Goal: Task Accomplishment & Management: Manage account settings

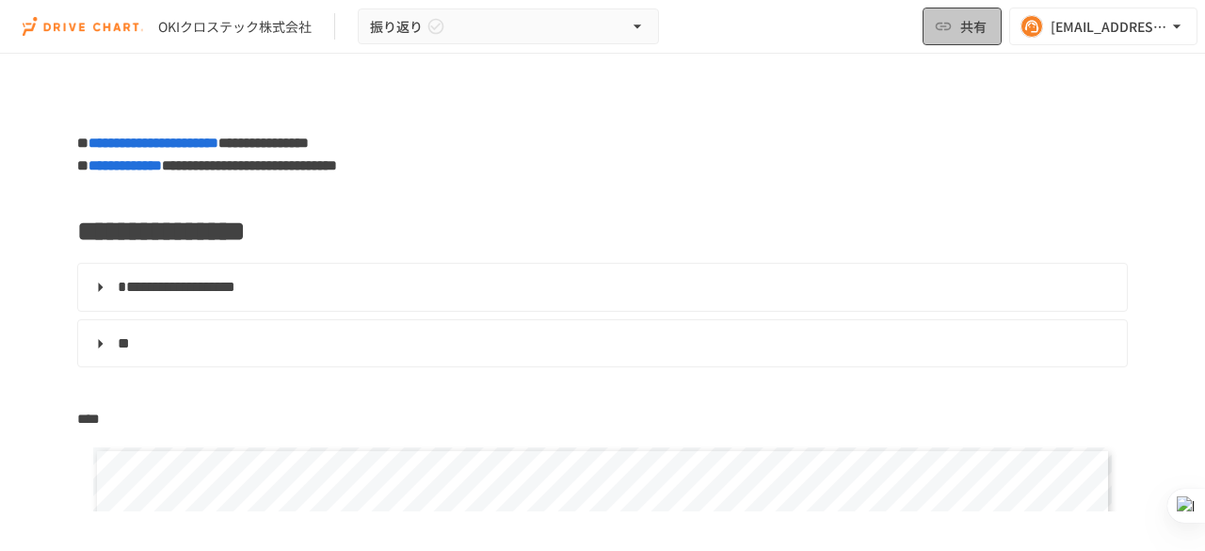
click at [942, 25] on icon "button" at bounding box center [944, 27] width 16 height 8
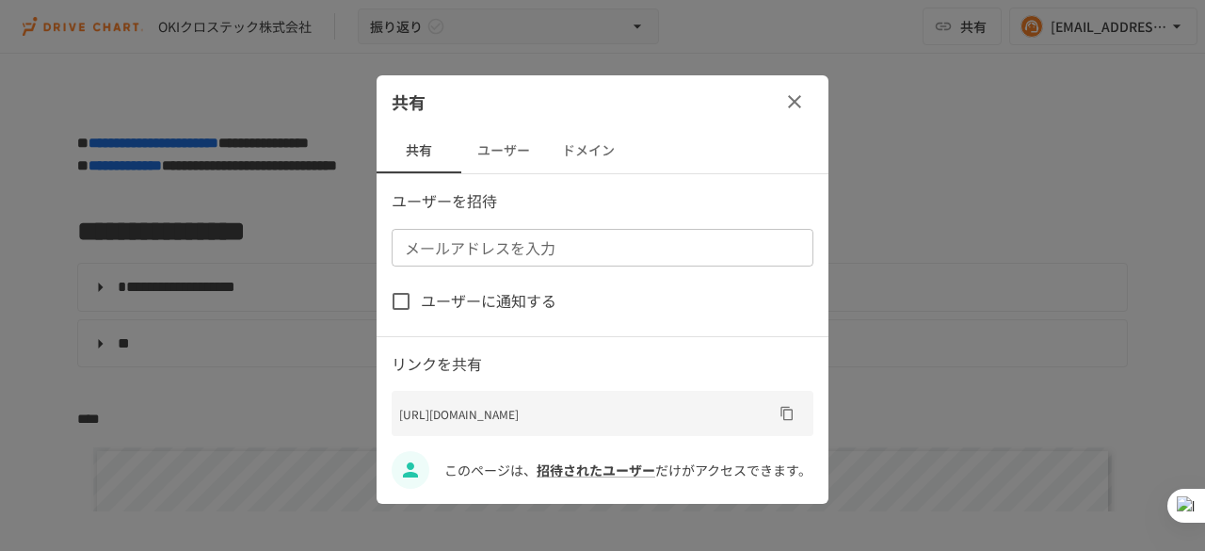
click at [488, 146] on button "ユーザー" at bounding box center [503, 150] width 85 height 45
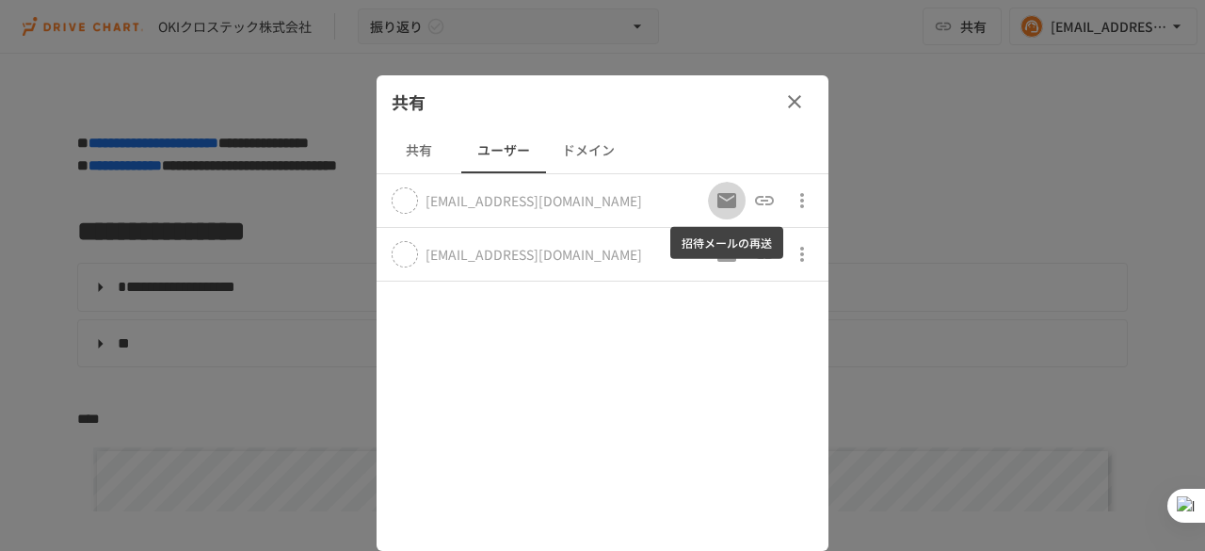
click at [729, 199] on icon "招待メールの再送" at bounding box center [727, 200] width 23 height 23
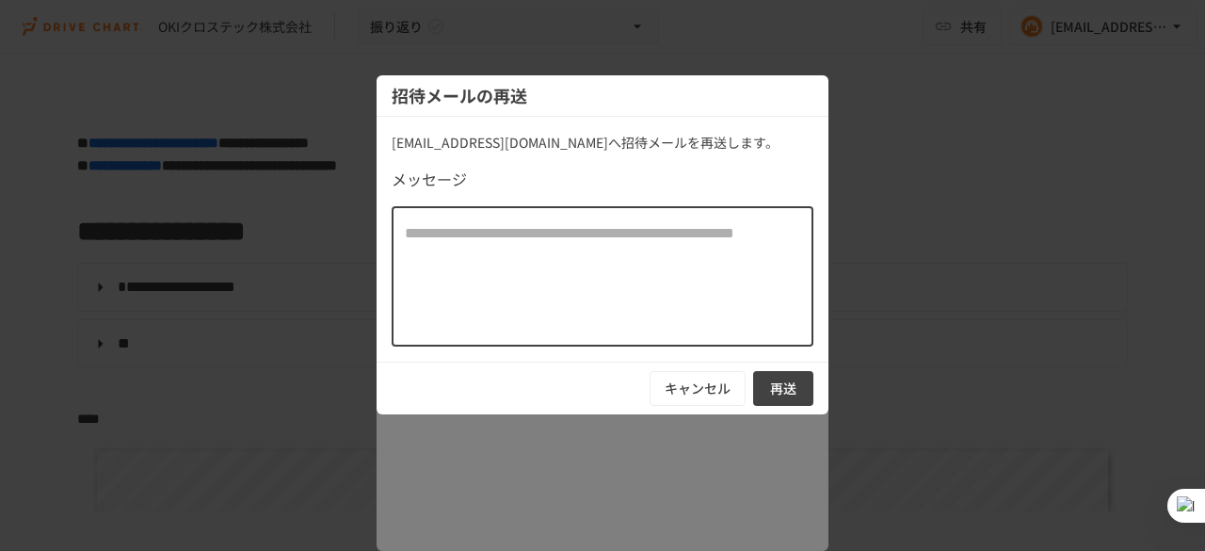
click at [685, 261] on textarea at bounding box center [602, 276] width 395 height 108
type textarea "**********"
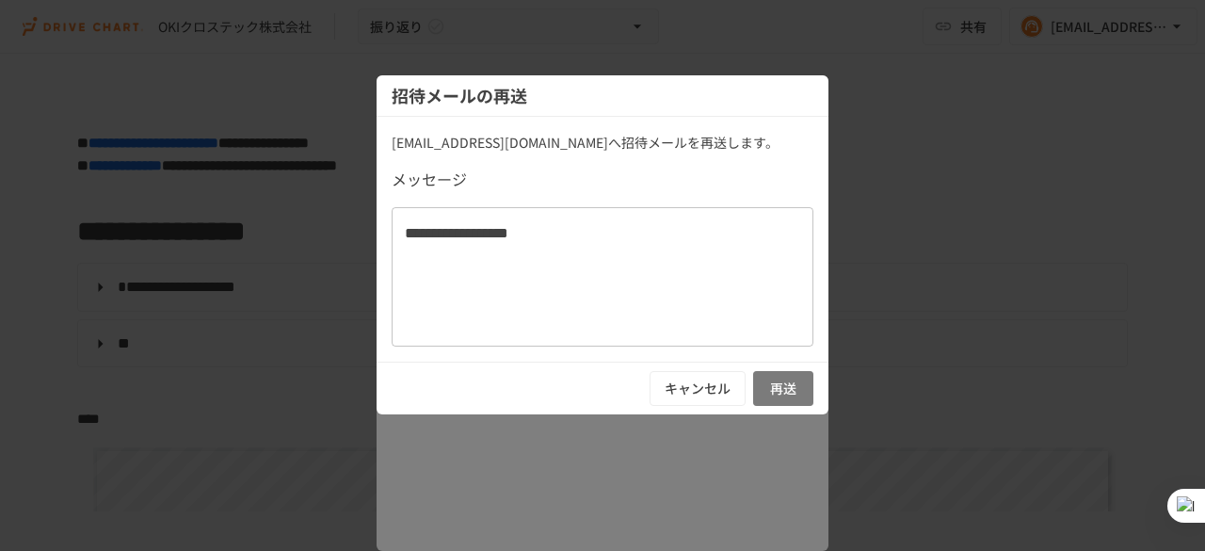
click at [792, 393] on button "再送" at bounding box center [783, 388] width 60 height 35
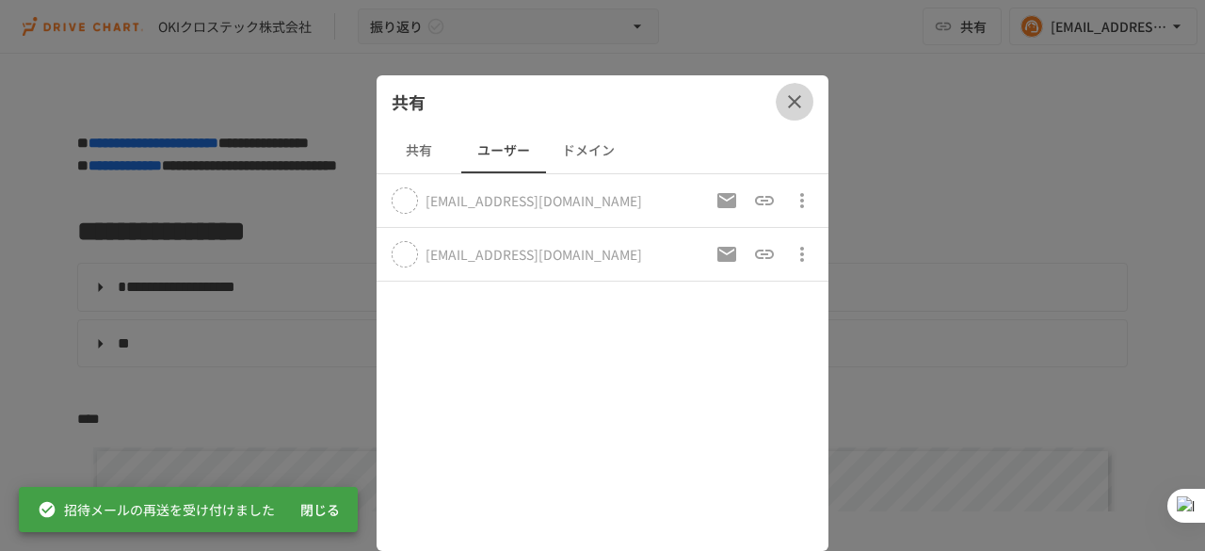
click at [799, 97] on icon "button" at bounding box center [794, 101] width 13 height 13
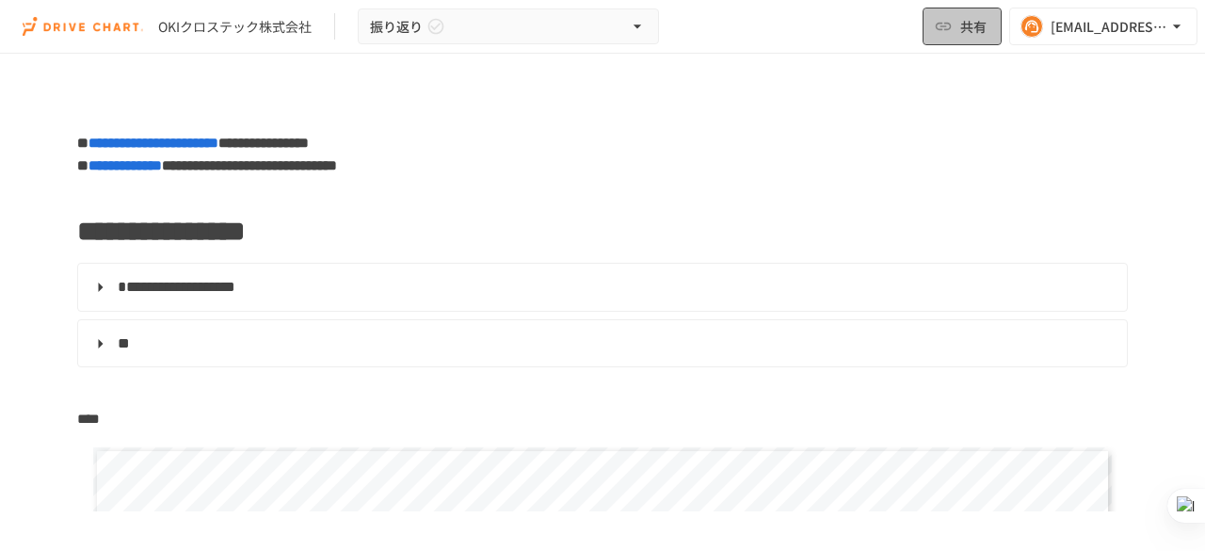
click at [951, 39] on button "共有" at bounding box center [962, 27] width 79 height 38
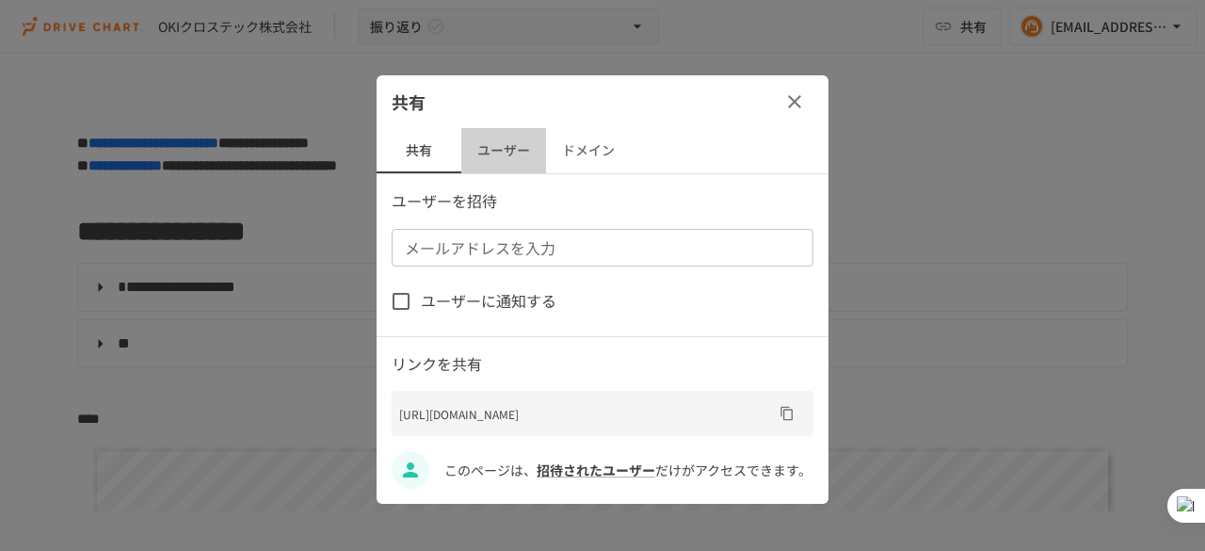
click at [497, 163] on button "ユーザー" at bounding box center [503, 150] width 85 height 45
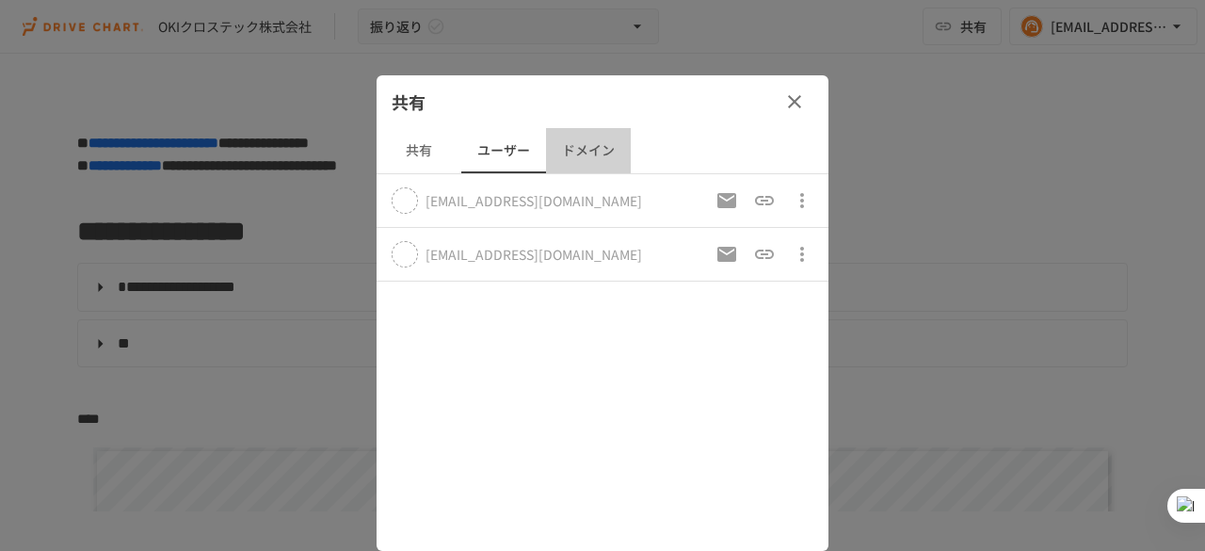
click at [585, 155] on button "ドメイン" at bounding box center [588, 150] width 85 height 45
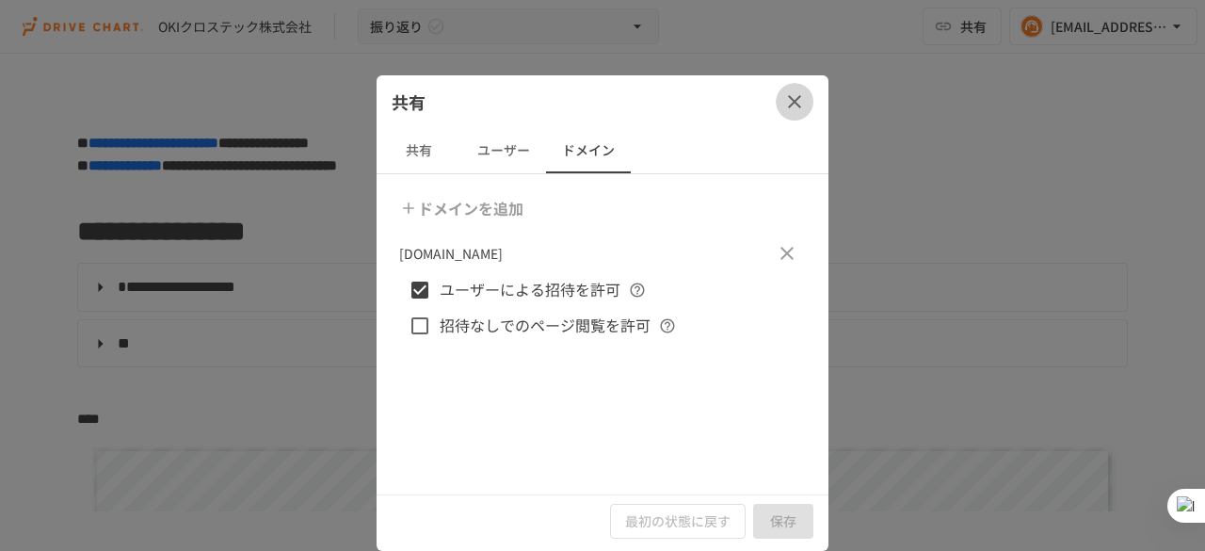
click at [804, 96] on icon "button" at bounding box center [794, 101] width 23 height 23
